Goal: Transaction & Acquisition: Download file/media

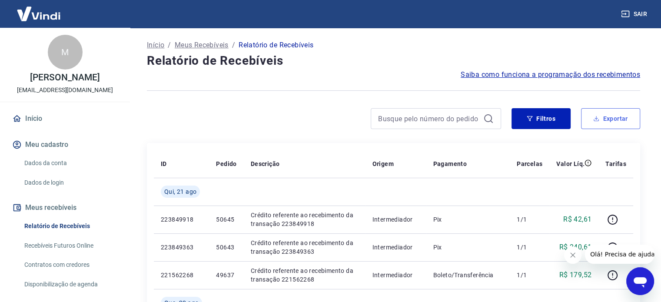
click at [608, 121] on button "Exportar" at bounding box center [610, 118] width 59 height 21
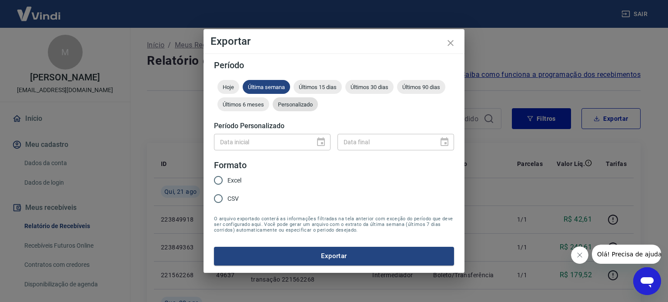
click at [296, 106] on span "Personalizado" at bounding box center [295, 104] width 45 height 7
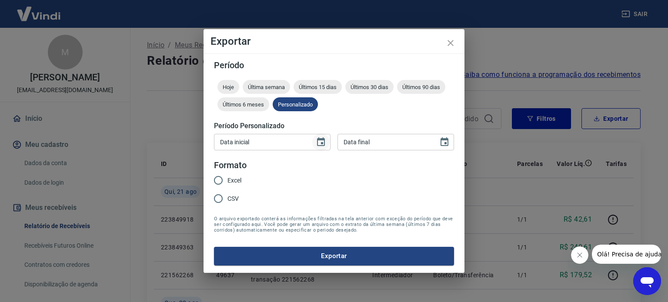
click at [318, 143] on icon "Choose date" at bounding box center [321, 142] width 10 height 10
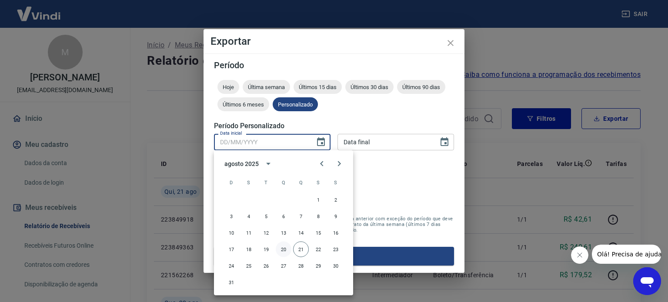
click at [282, 249] on button "20" at bounding box center [284, 250] width 16 height 16
type input "20/08/2025"
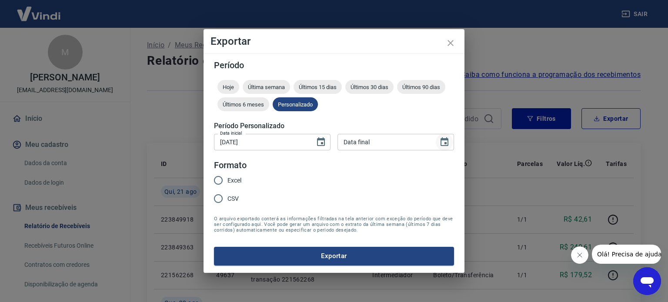
click at [445, 146] on icon "Choose date" at bounding box center [444, 141] width 8 height 9
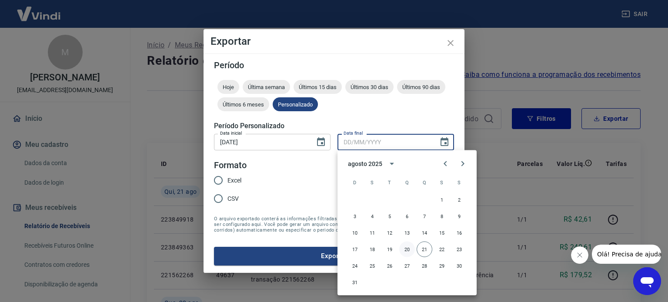
click at [411, 248] on button "20" at bounding box center [407, 250] width 16 height 16
type input "20/08/2025"
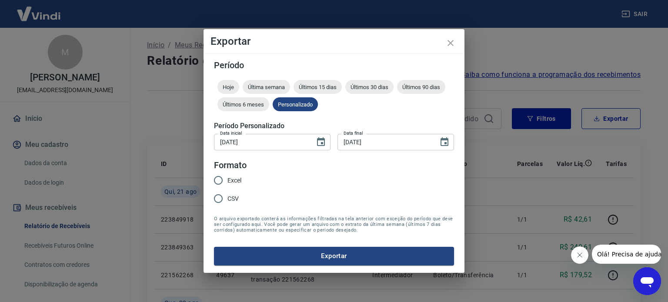
click at [219, 179] on input "Excel" at bounding box center [218, 180] width 18 height 18
radio input "true"
click at [326, 259] on button "Exportar" at bounding box center [334, 256] width 240 height 18
